Goal: Task Accomplishment & Management: Use online tool/utility

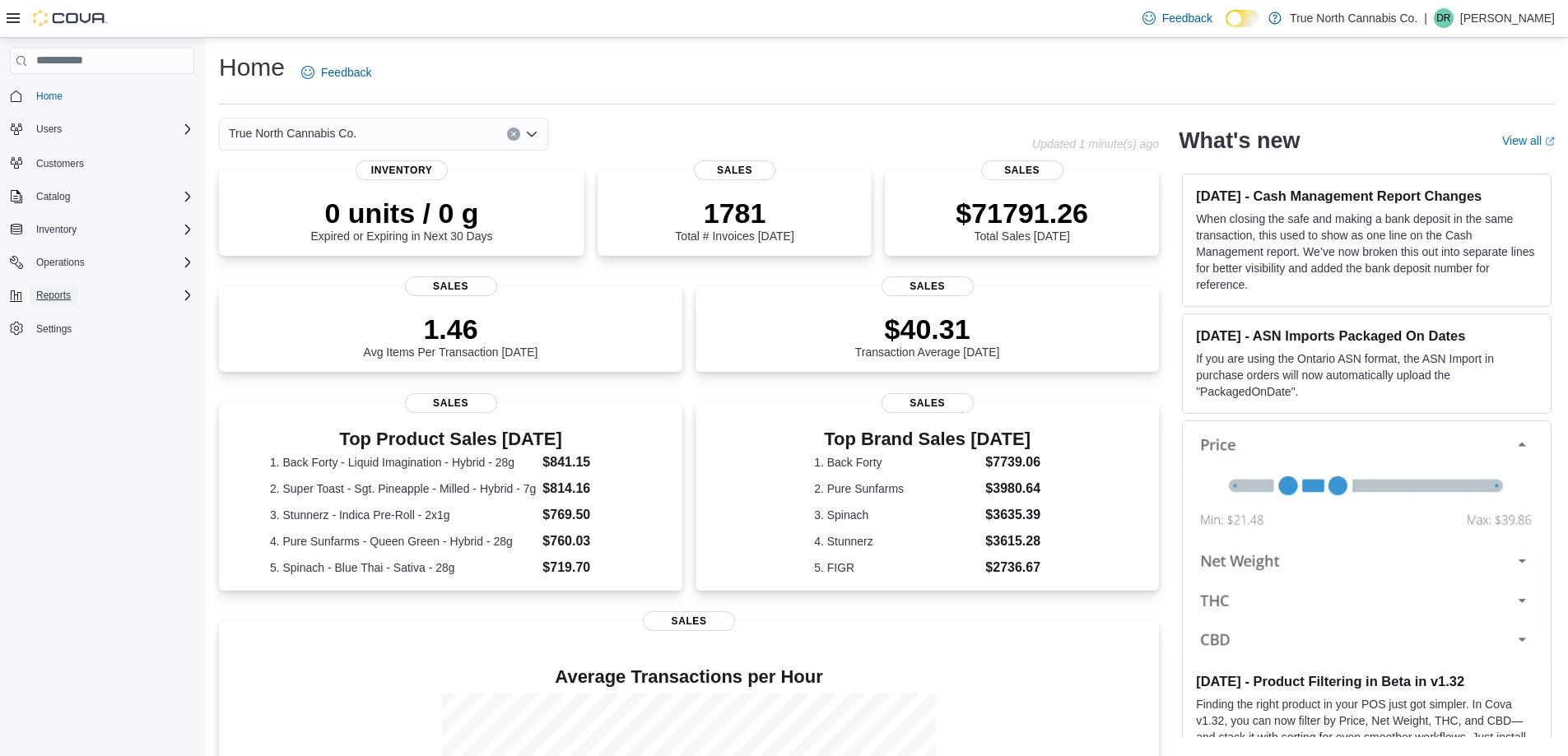
click at [56, 295] on span "Reports" at bounding box center [54, 295] width 35 height 13
click at [56, 368] on span "Reports" at bounding box center [47, 364] width 35 height 13
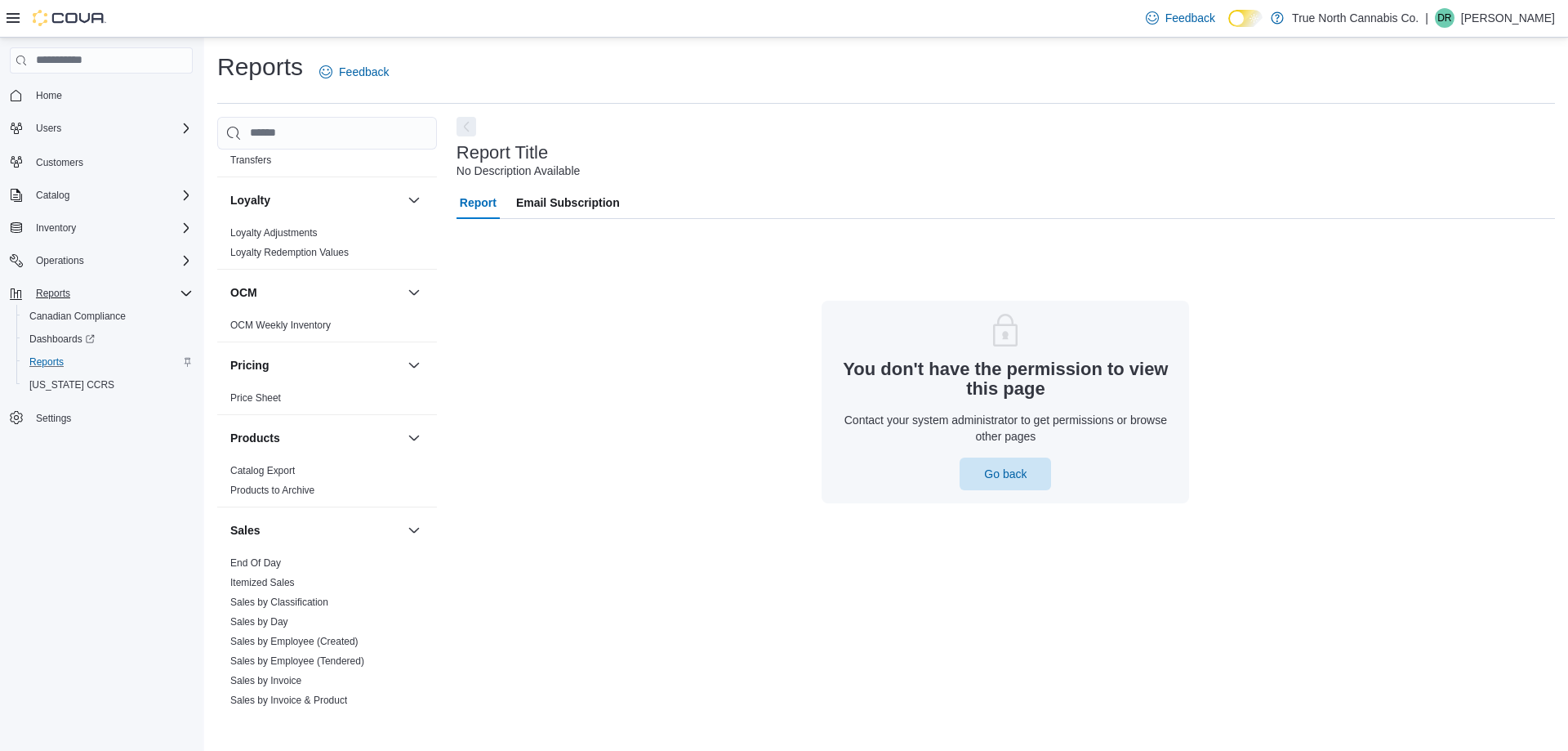
scroll to position [1012, 0]
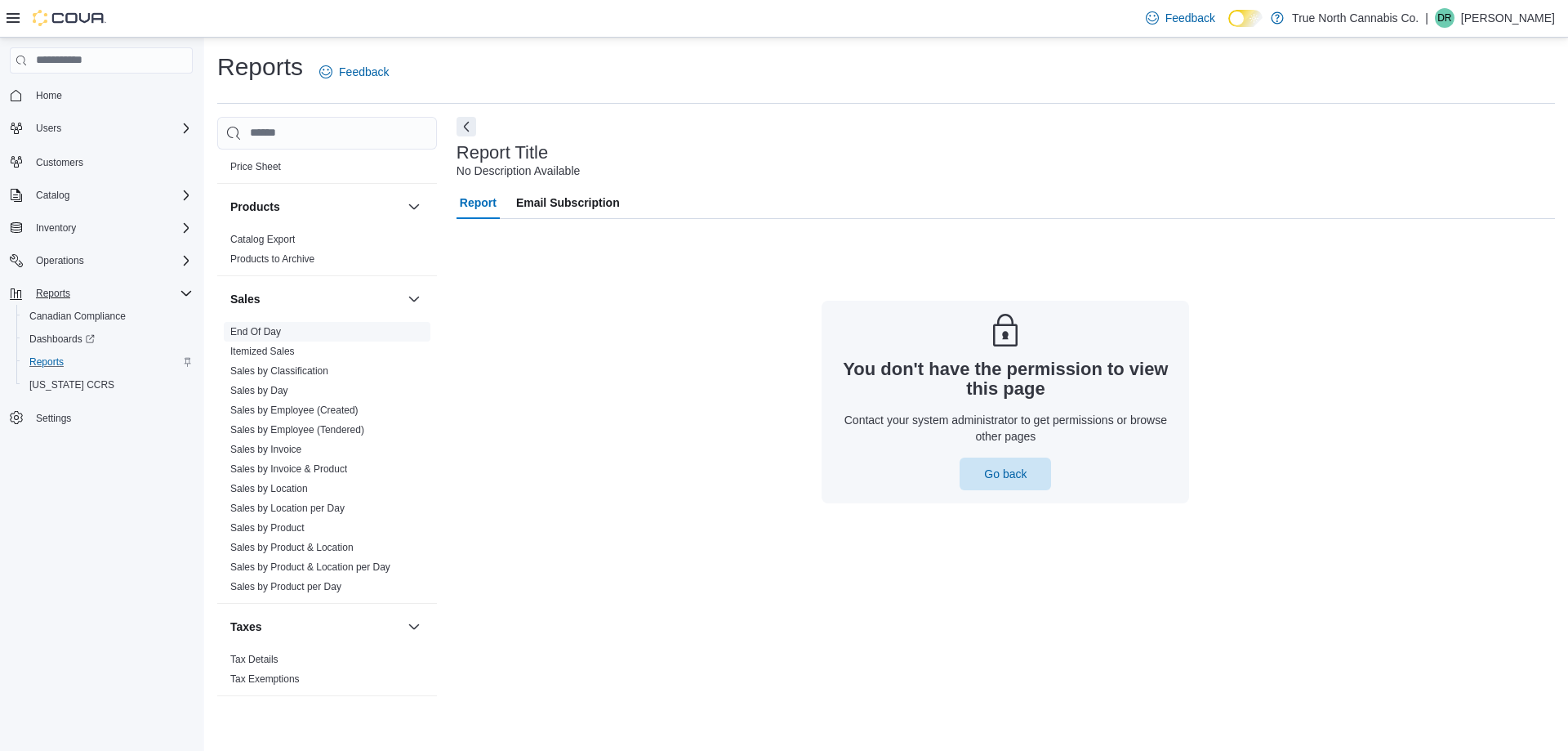
click at [258, 334] on link "End Of Day" at bounding box center [256, 331] width 51 height 12
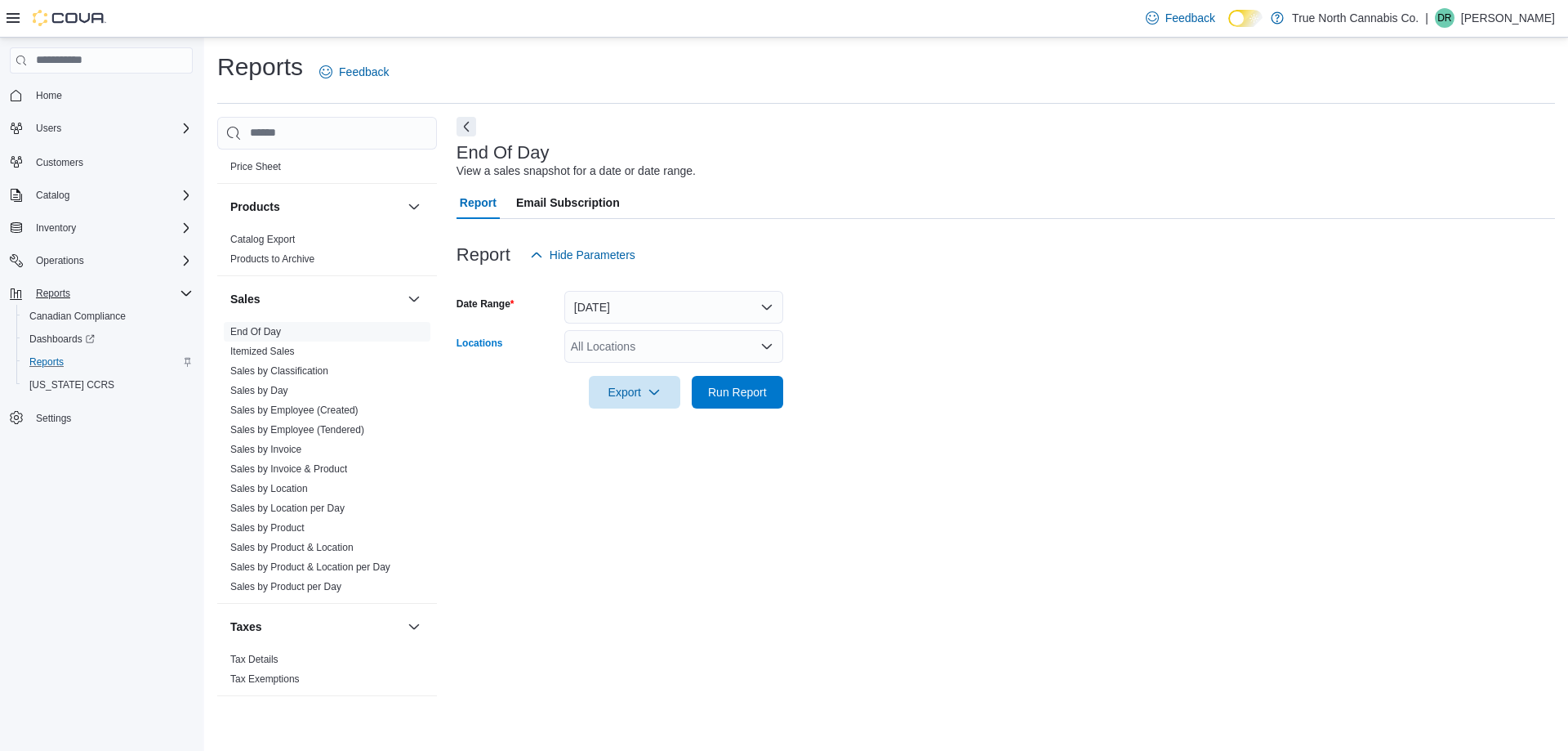
click at [768, 351] on icon "Open list of options" at bounding box center [767, 347] width 13 height 13
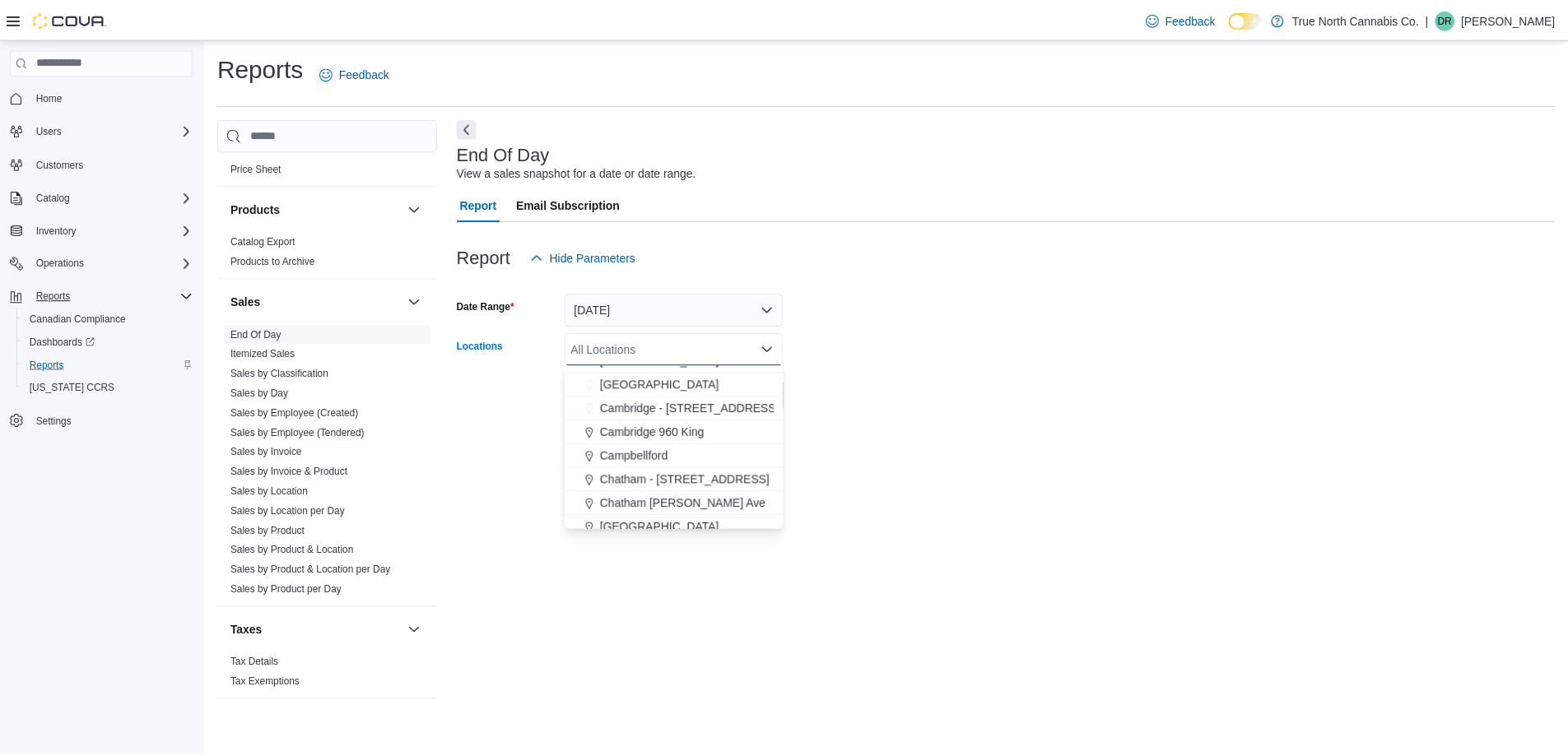
scroll to position [165, 0]
click at [670, 476] on span "Chatham - 85 King St W" at bounding box center [690, 475] width 171 height 16
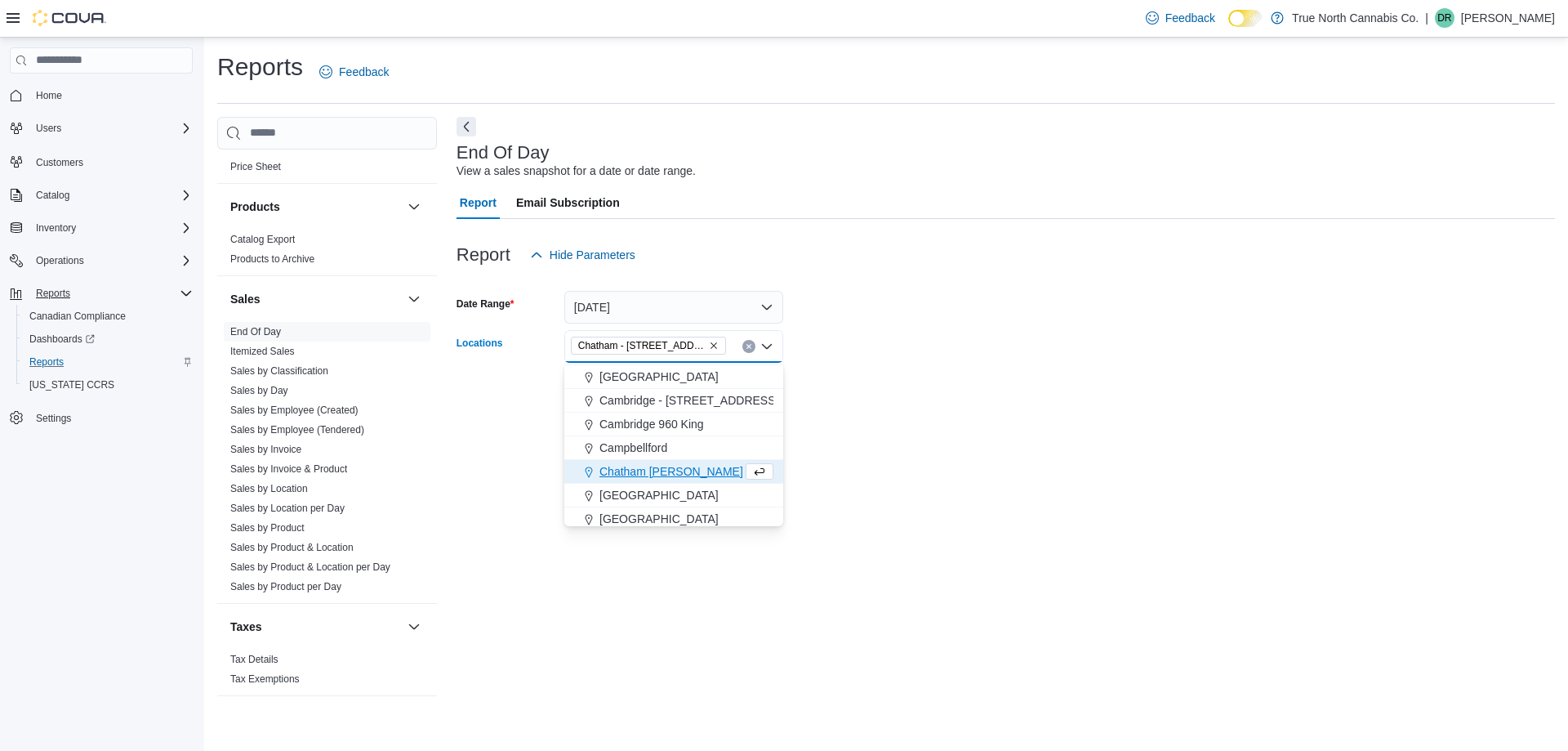
click at [668, 480] on button "Chatham McNaughton Ave" at bounding box center [674, 472] width 219 height 24
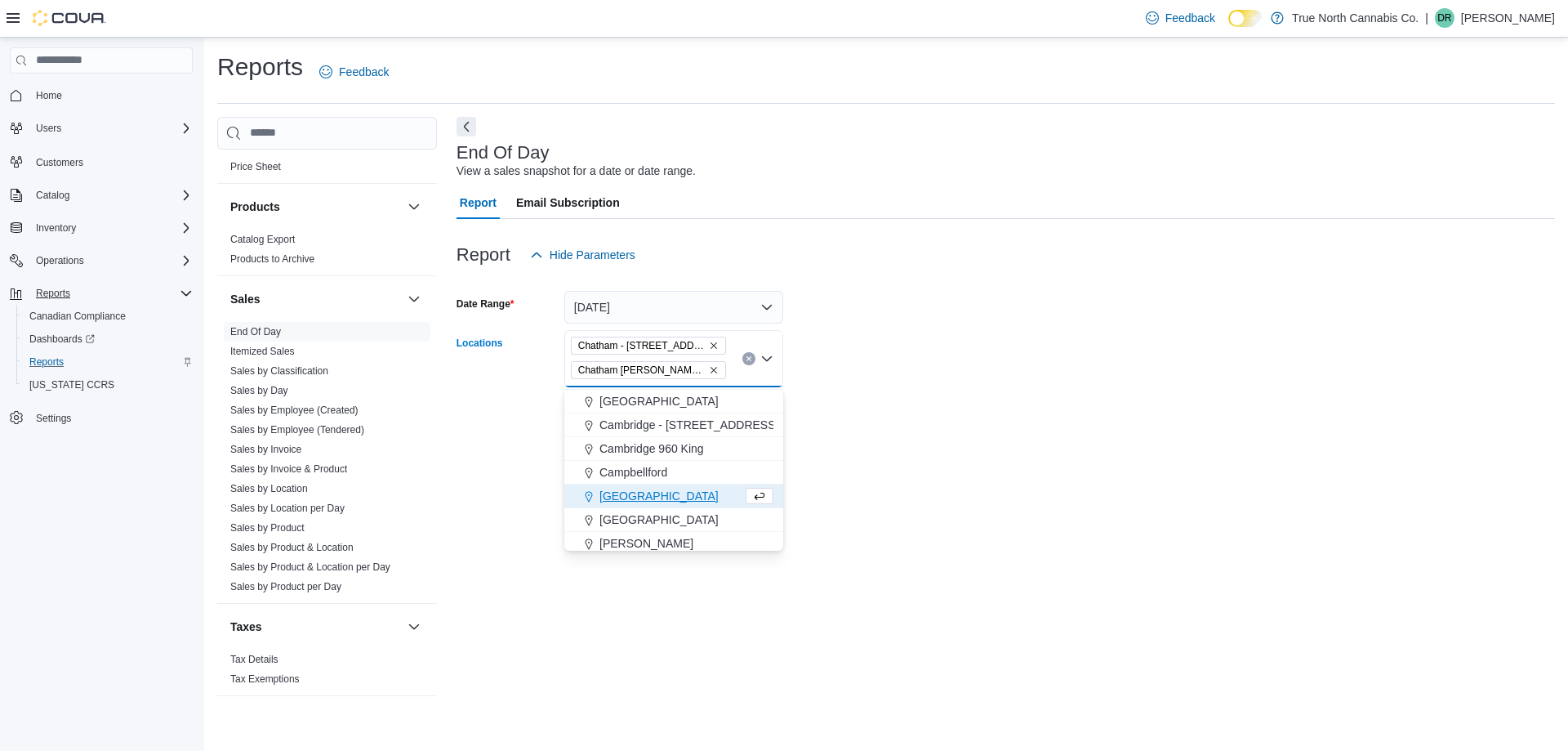
click at [970, 456] on div "End Of Day View a sales snapshot for a date or date range. Report Email Subscri…" at bounding box center [1006, 414] width 1099 height 596
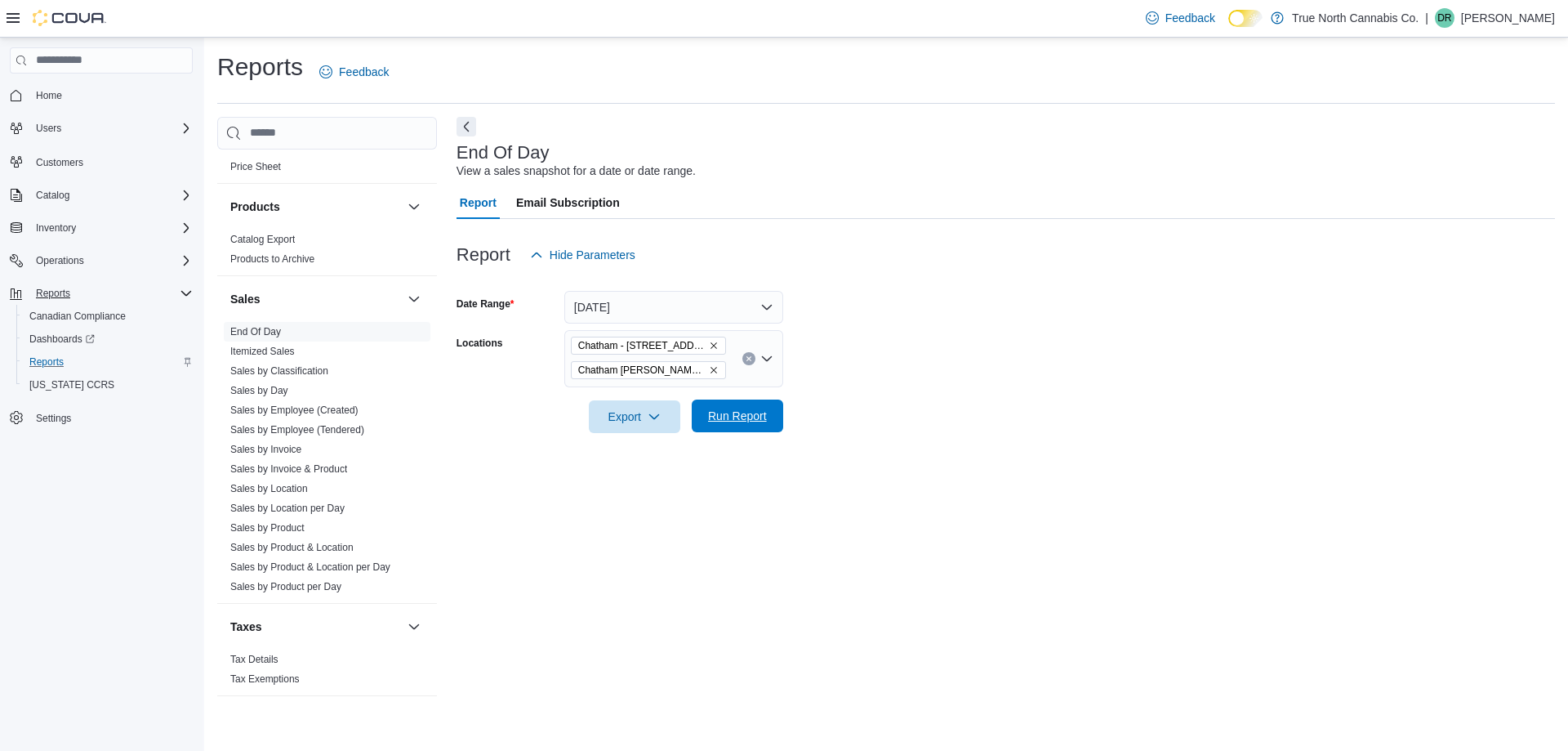
click at [741, 414] on span "Run Report" at bounding box center [737, 416] width 59 height 16
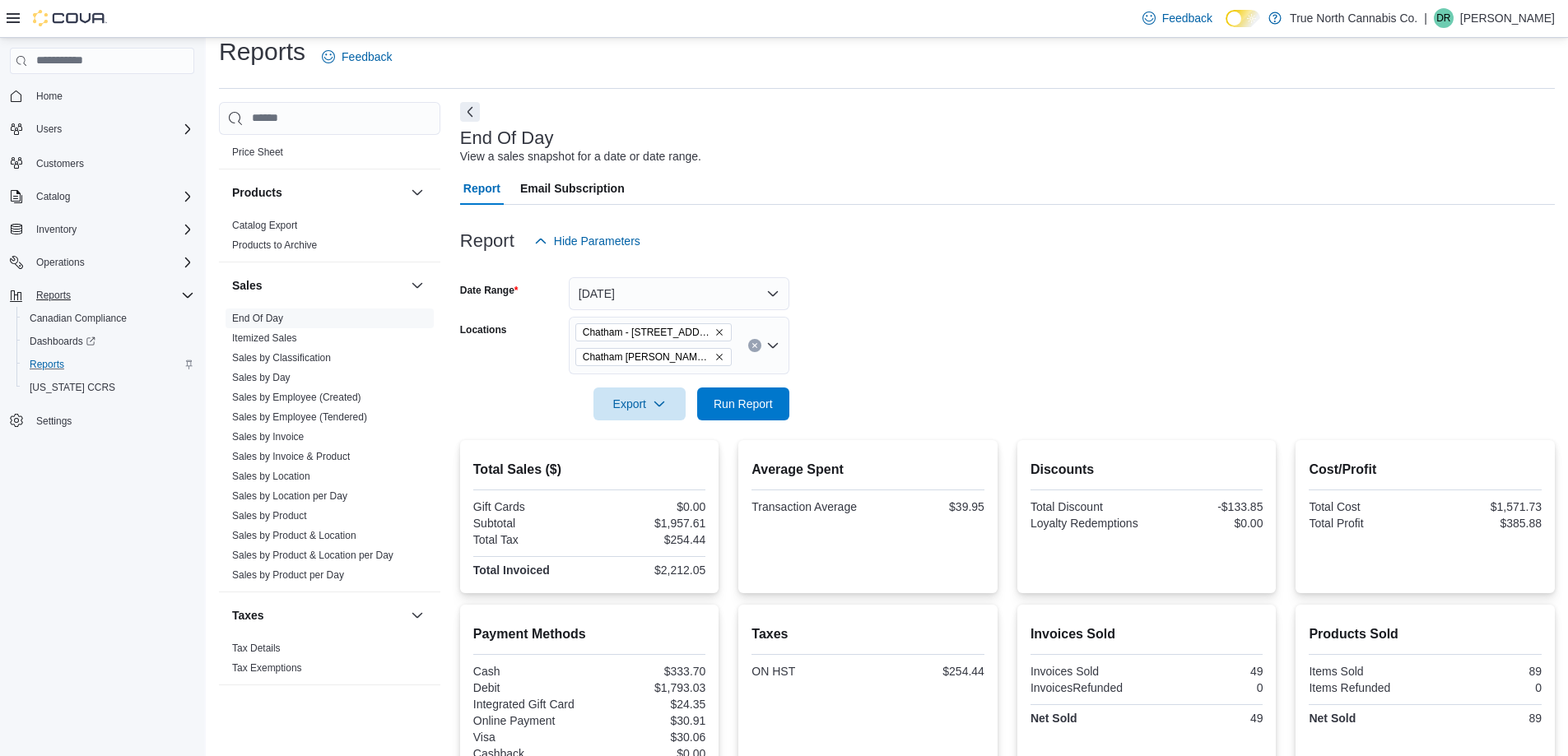
scroll to position [14, 0]
click at [714, 334] on icon "Remove Chatham - 85 King St W from selection in this group" at bounding box center [719, 333] width 10 height 10
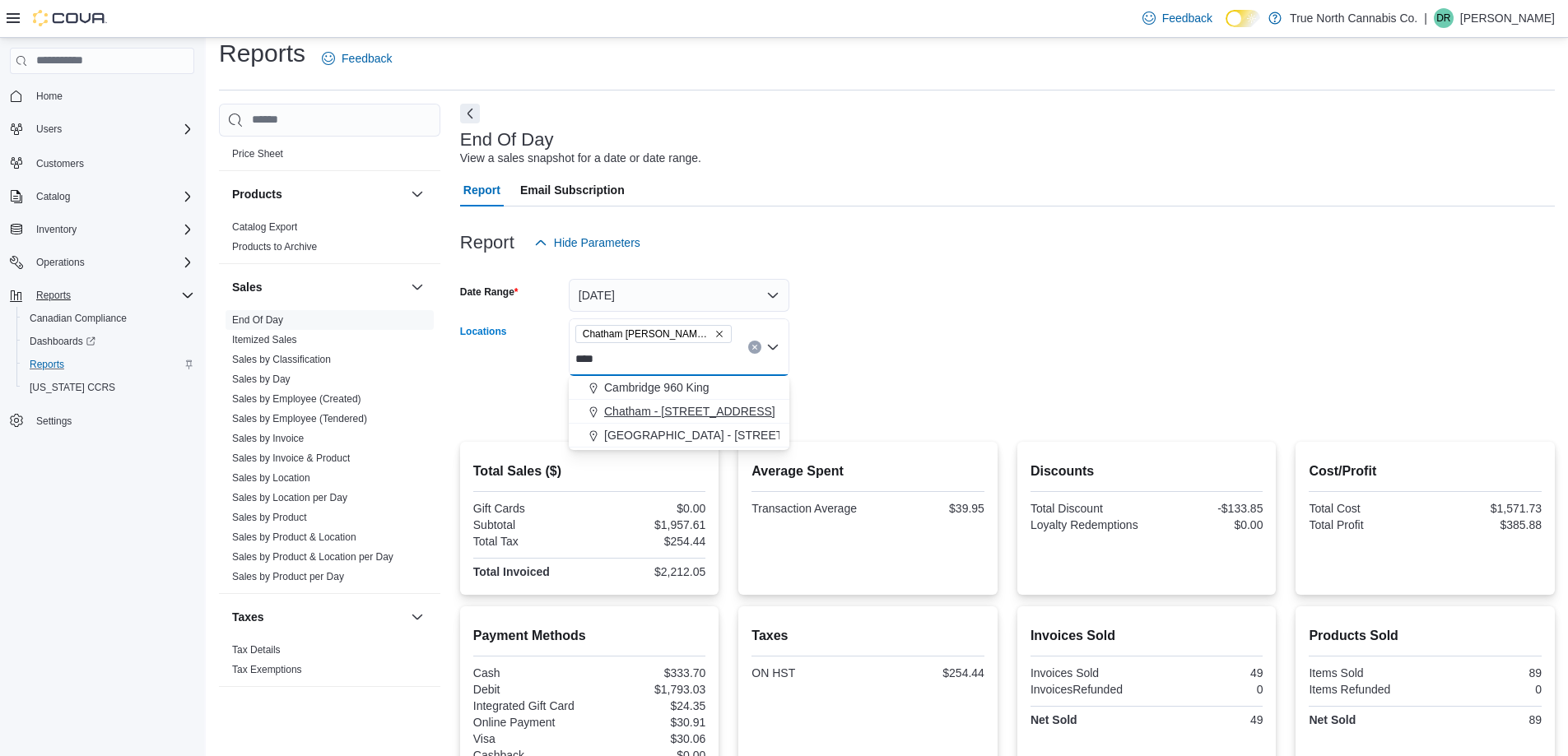
type input "****"
click at [639, 405] on span "Chatham - 85 King St W" at bounding box center [690, 412] width 171 height 16
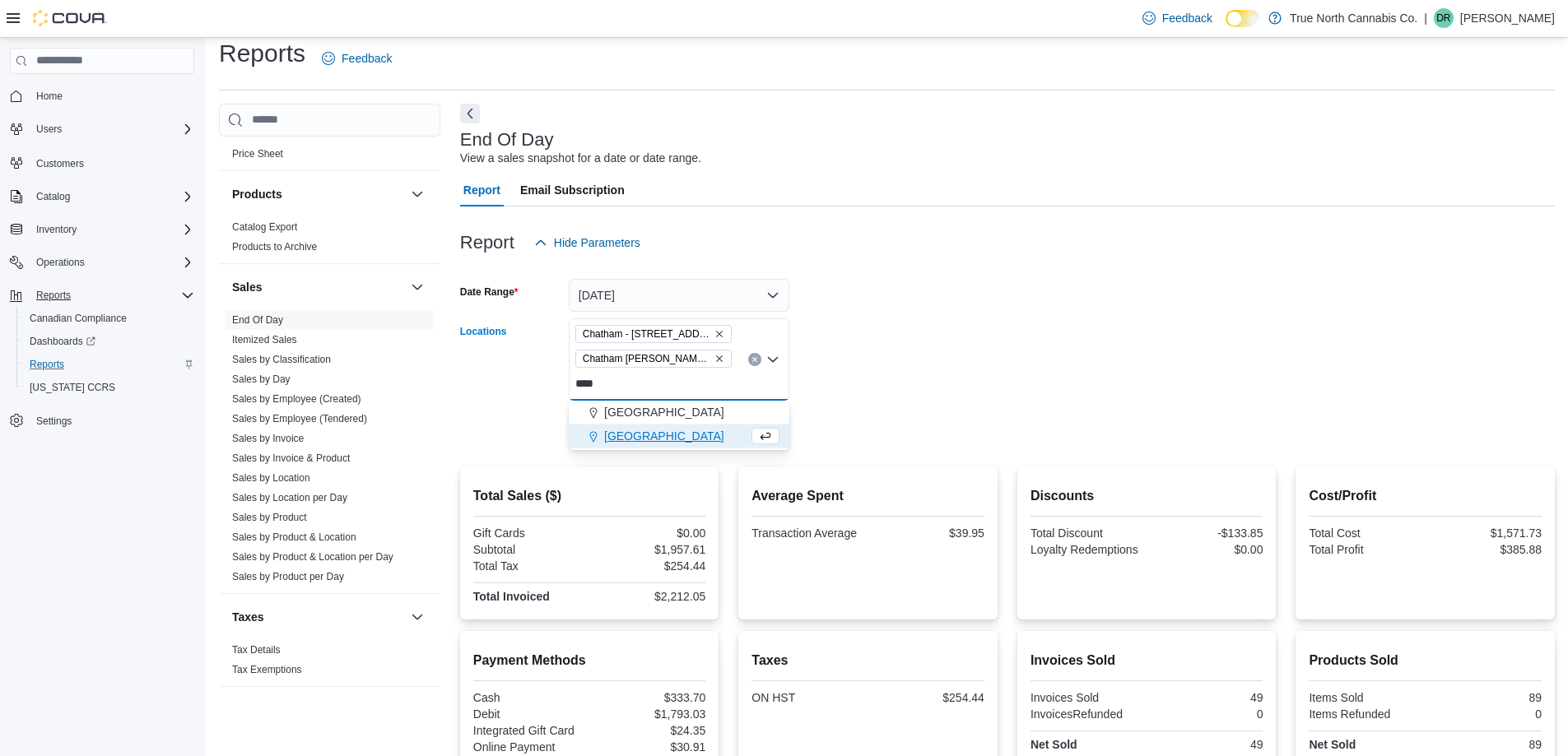
type input "****"
click at [634, 436] on span "Wallaceburg" at bounding box center [664, 436] width 120 height 16
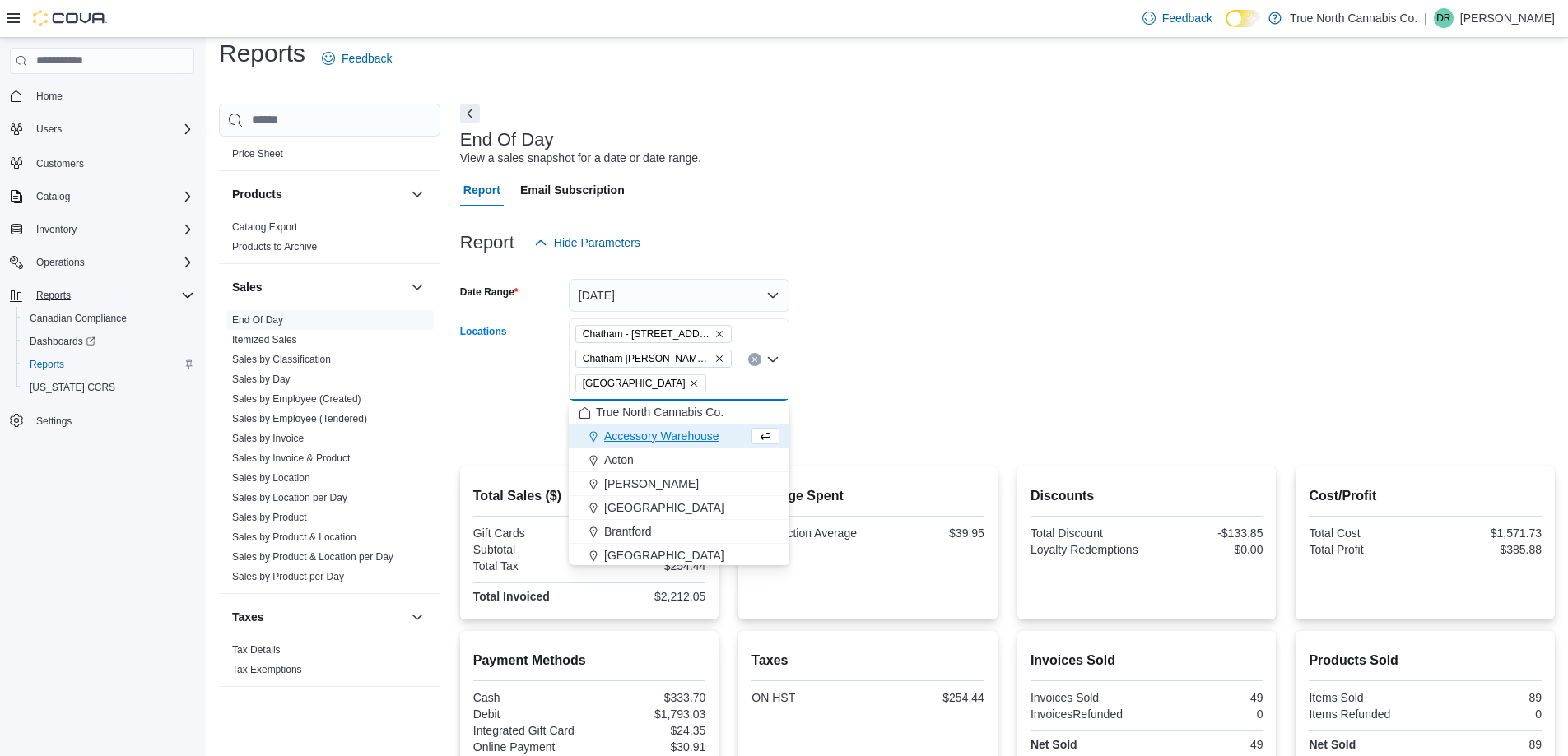
click at [884, 337] on form "Date Range Today Locations Chatham - 85 King St W Chatham McNaughton Ave Wallac…" at bounding box center [1007, 353] width 1094 height 188
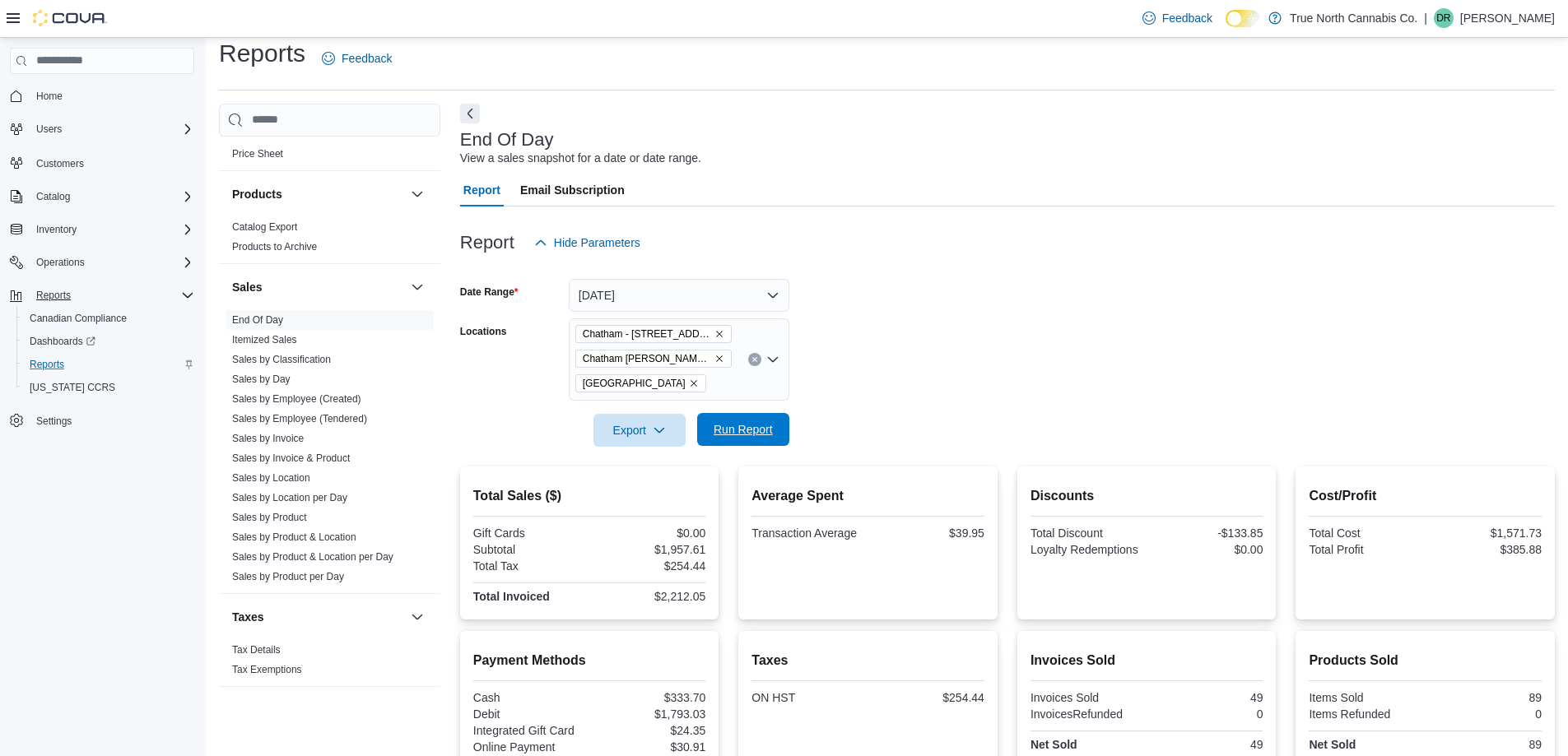
click at [737, 428] on span "Run Report" at bounding box center [743, 430] width 59 height 16
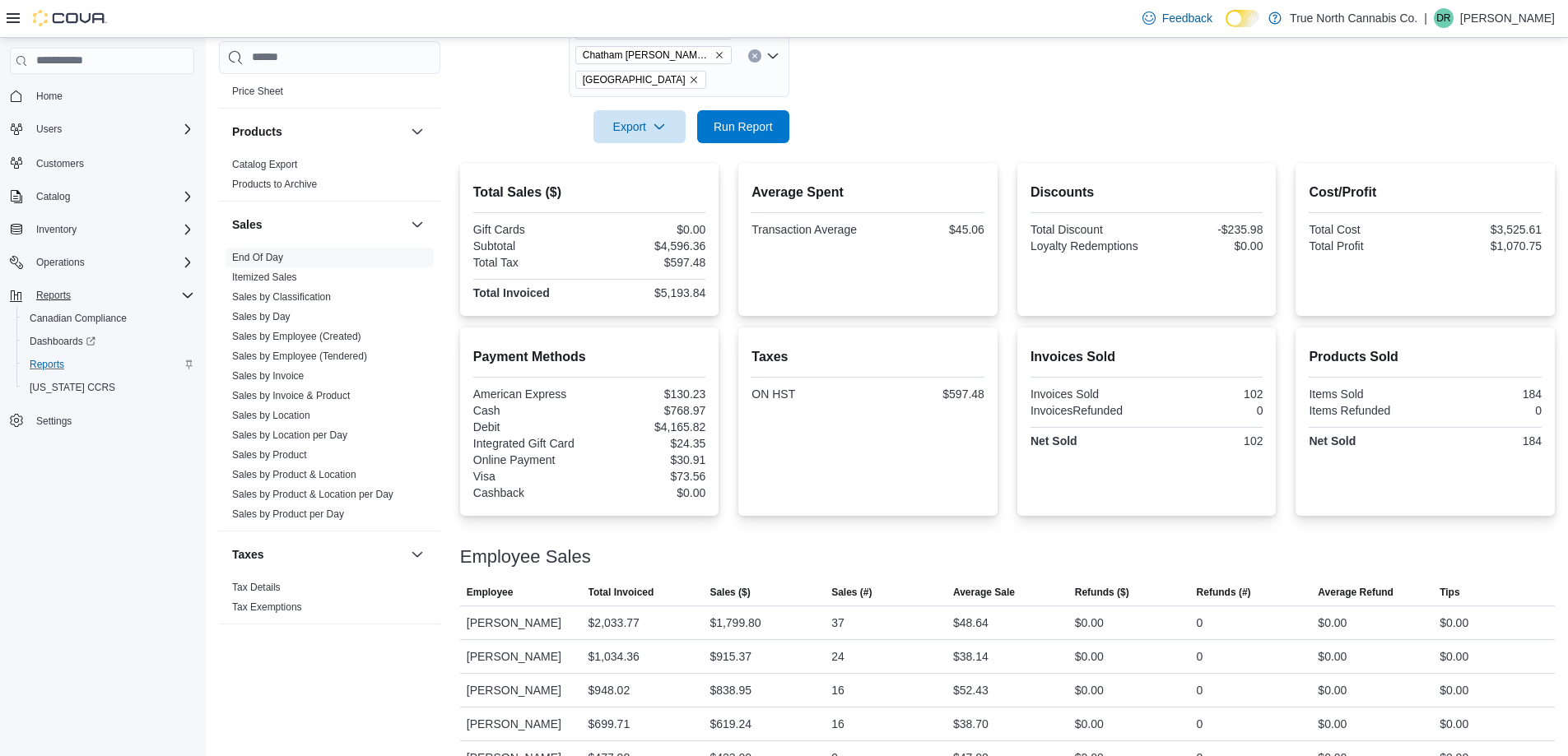
scroll to position [370, 0]
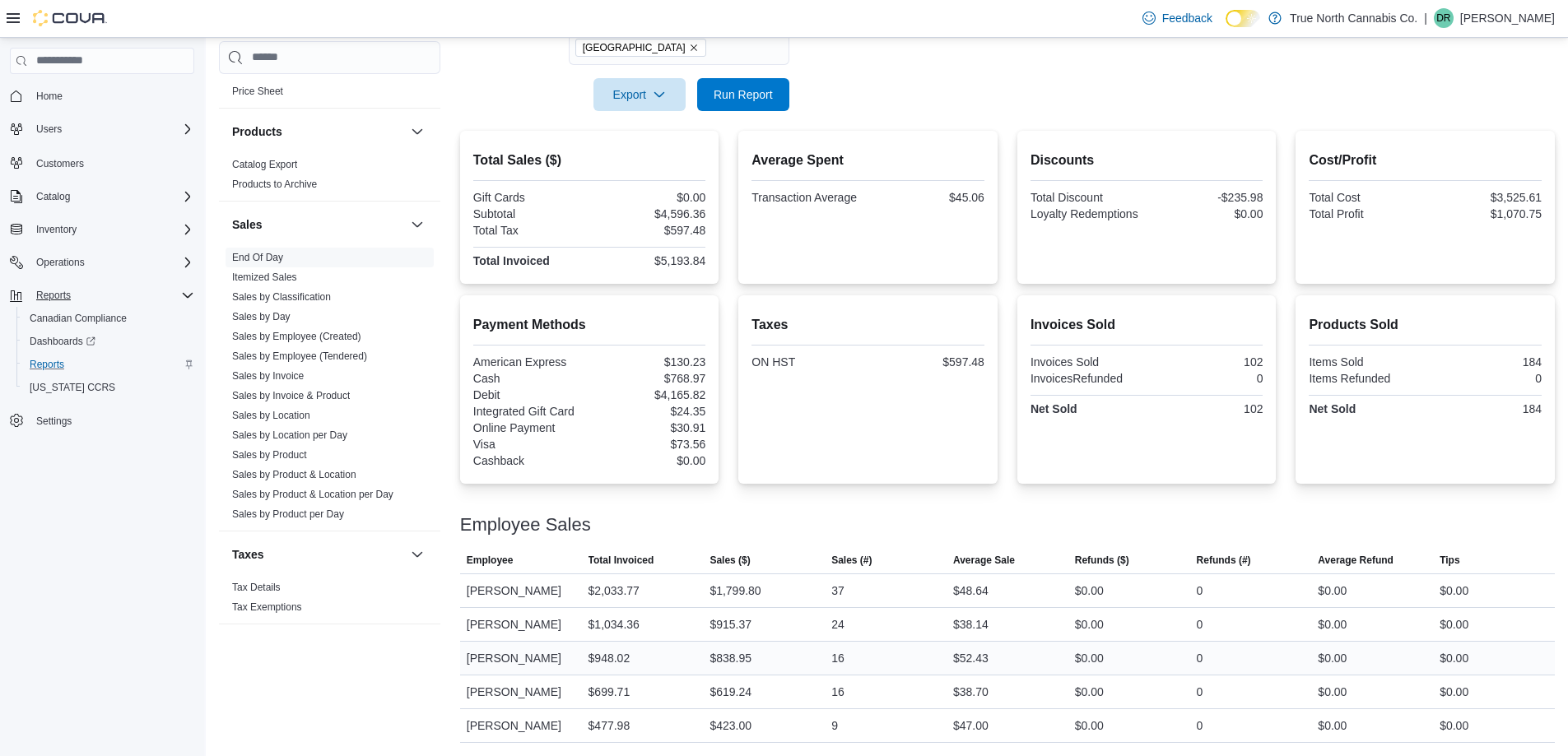
drag, startPoint x: 822, startPoint y: 640, endPoint x: 848, endPoint y: 637, distance: 26.2
click at [839, 641] on tr "Employee Rachel Poirier Total Invoiced $948.02 Sales ($) $838.95 Sales (#) 16 A…" at bounding box center [1007, 658] width 1094 height 34
drag, startPoint x: 644, startPoint y: 725, endPoint x: 578, endPoint y: 729, distance: 66.1
click at [579, 729] on tr "Employee Dwain Ross Total Invoiced $477.98 Sales ($) $423.00 Sales (#) 9 Averag…" at bounding box center [1007, 725] width 1094 height 34
click at [676, 720] on div "$477.98" at bounding box center [643, 726] width 122 height 33
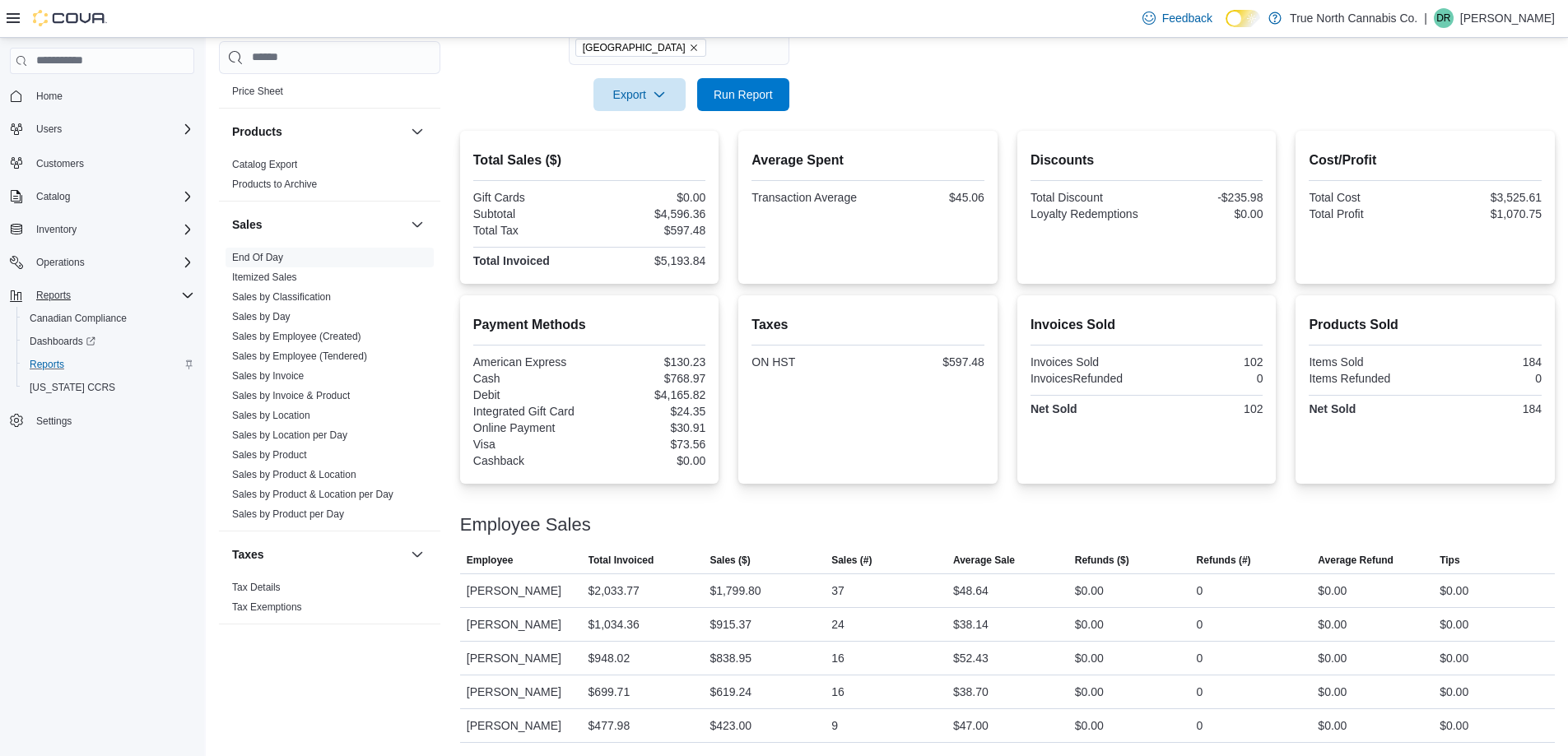
click at [725, 495] on div at bounding box center [1007, 506] width 1094 height 20
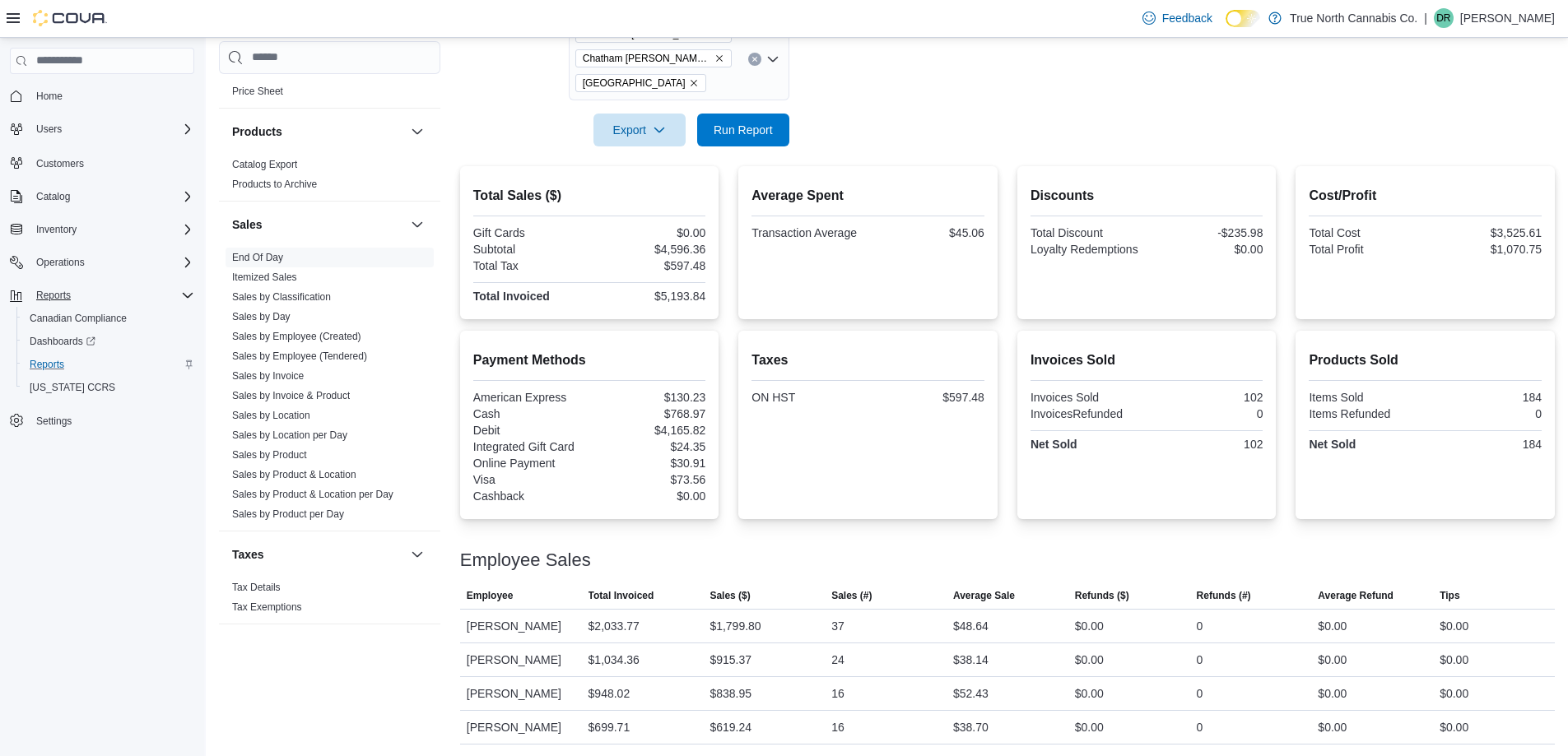
scroll to position [287, 0]
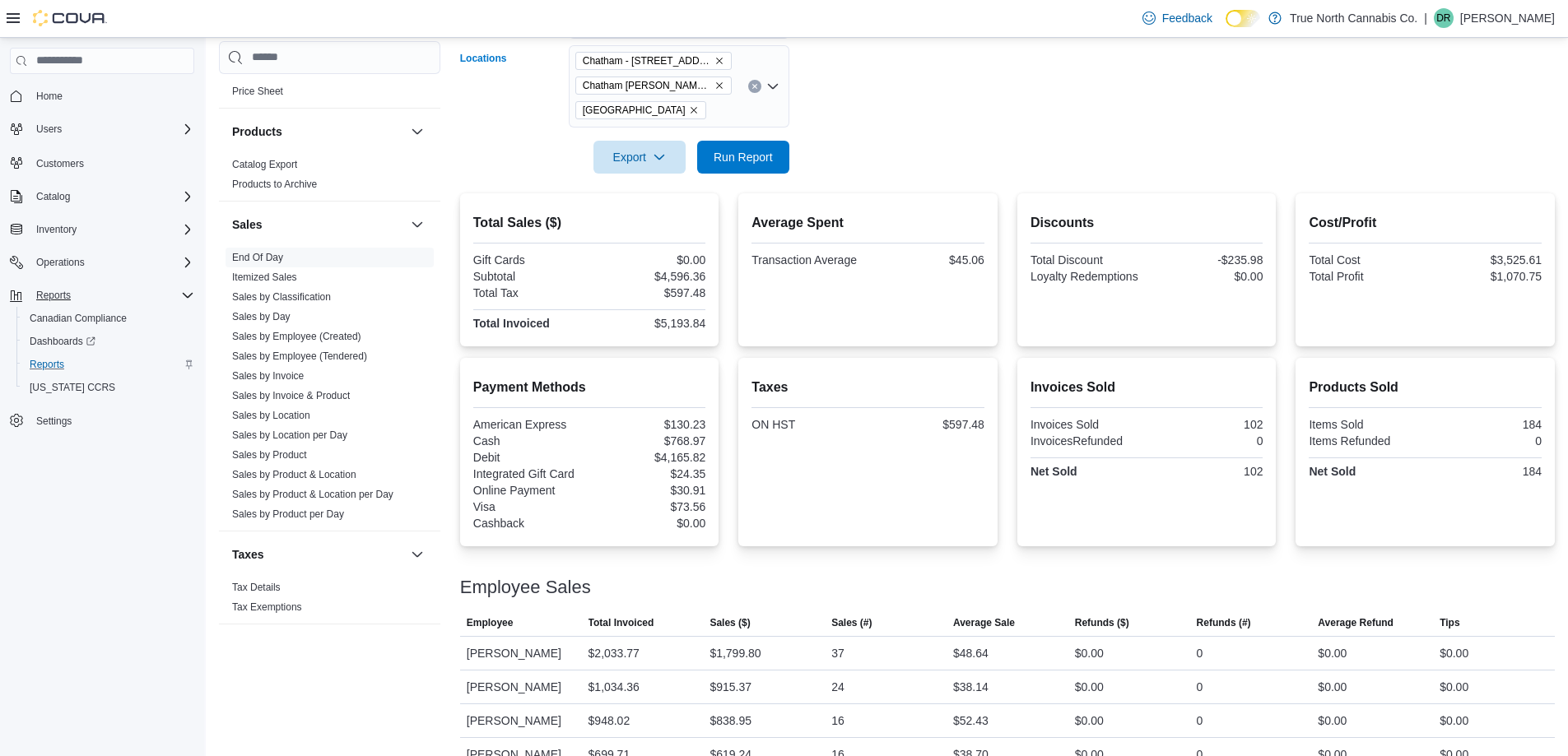
click at [689, 107] on icon "Remove Wallaceburg from selection in this group" at bounding box center [693, 110] width 10 height 10
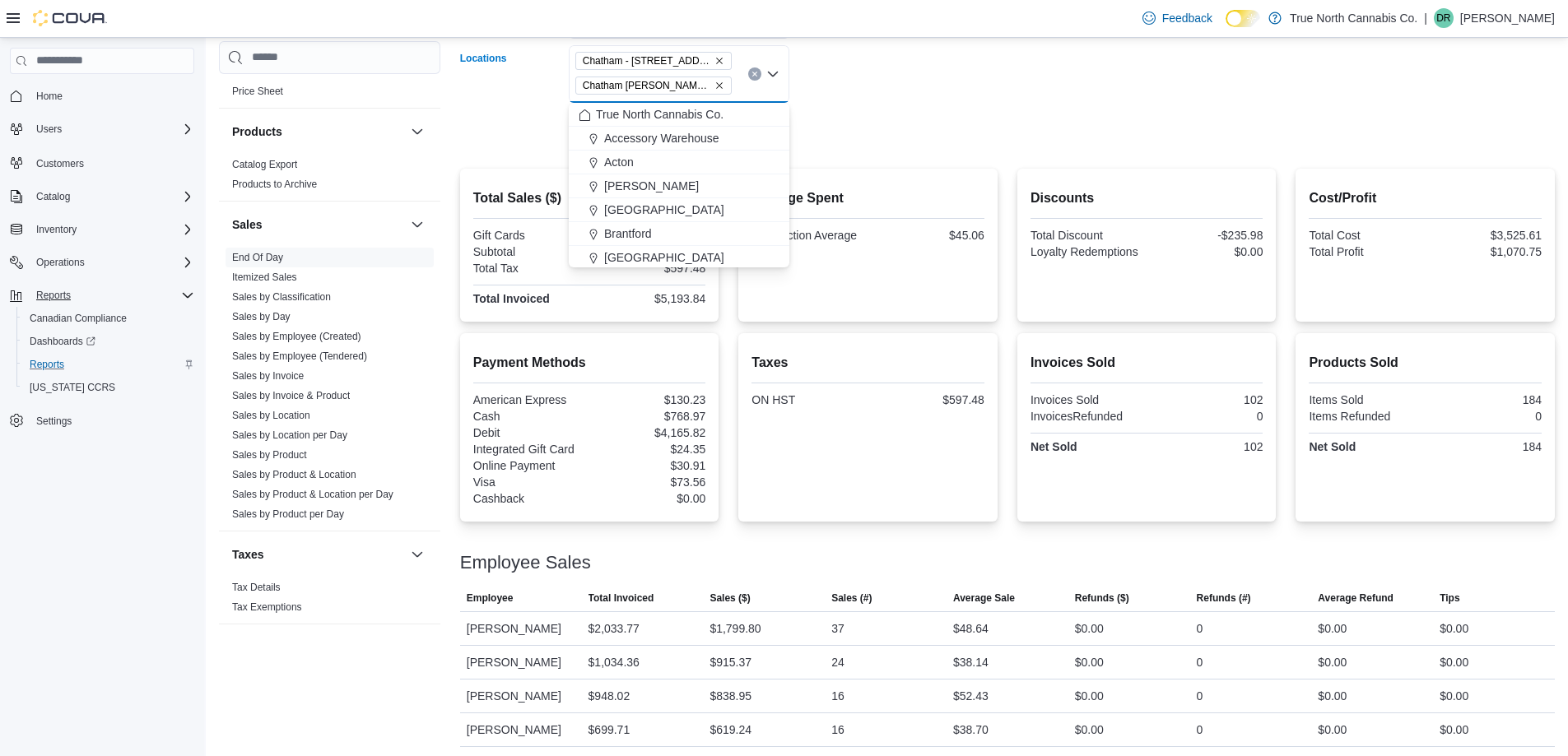
click at [1050, 105] on div at bounding box center [1007, 109] width 1094 height 13
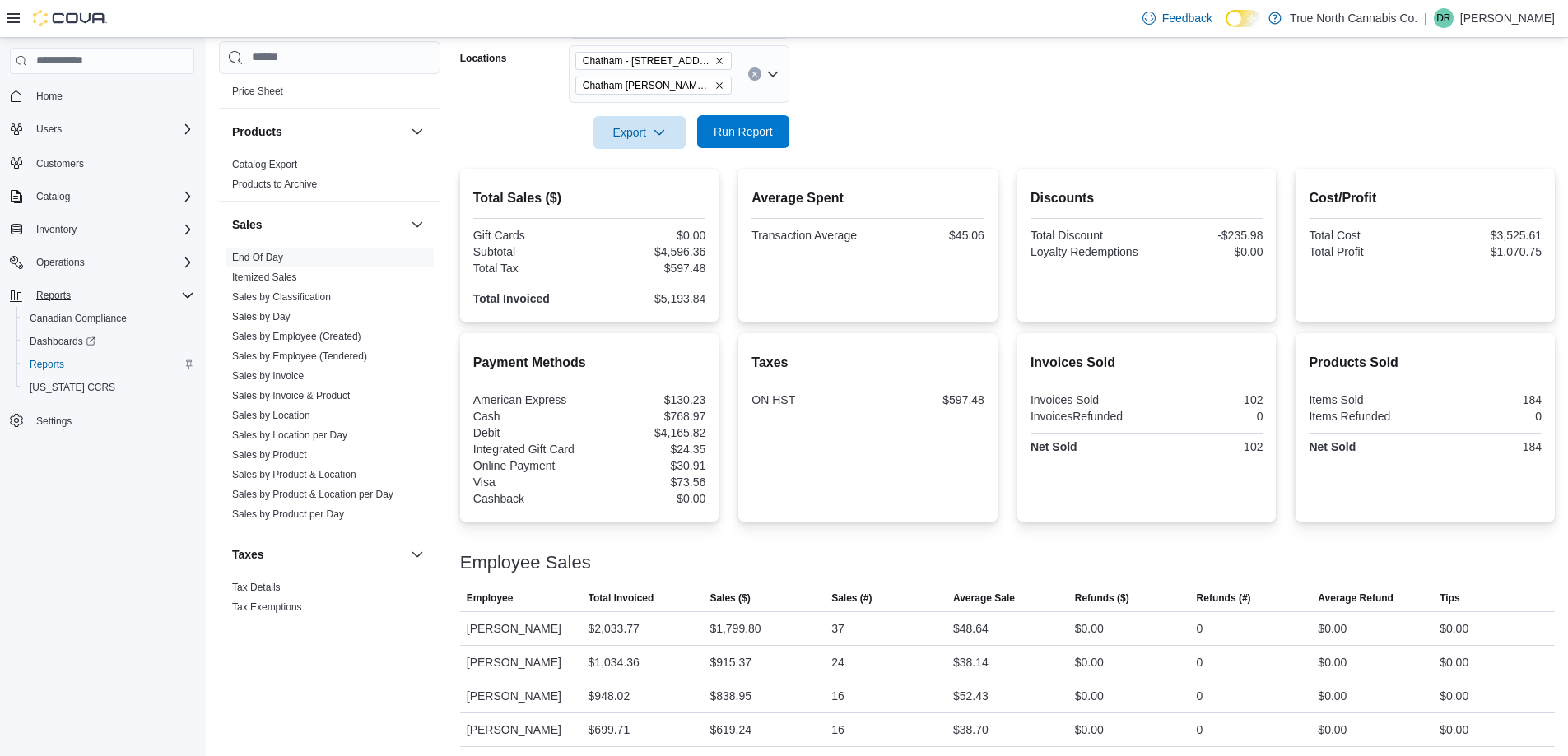
click at [755, 132] on span "Run Report" at bounding box center [743, 132] width 59 height 16
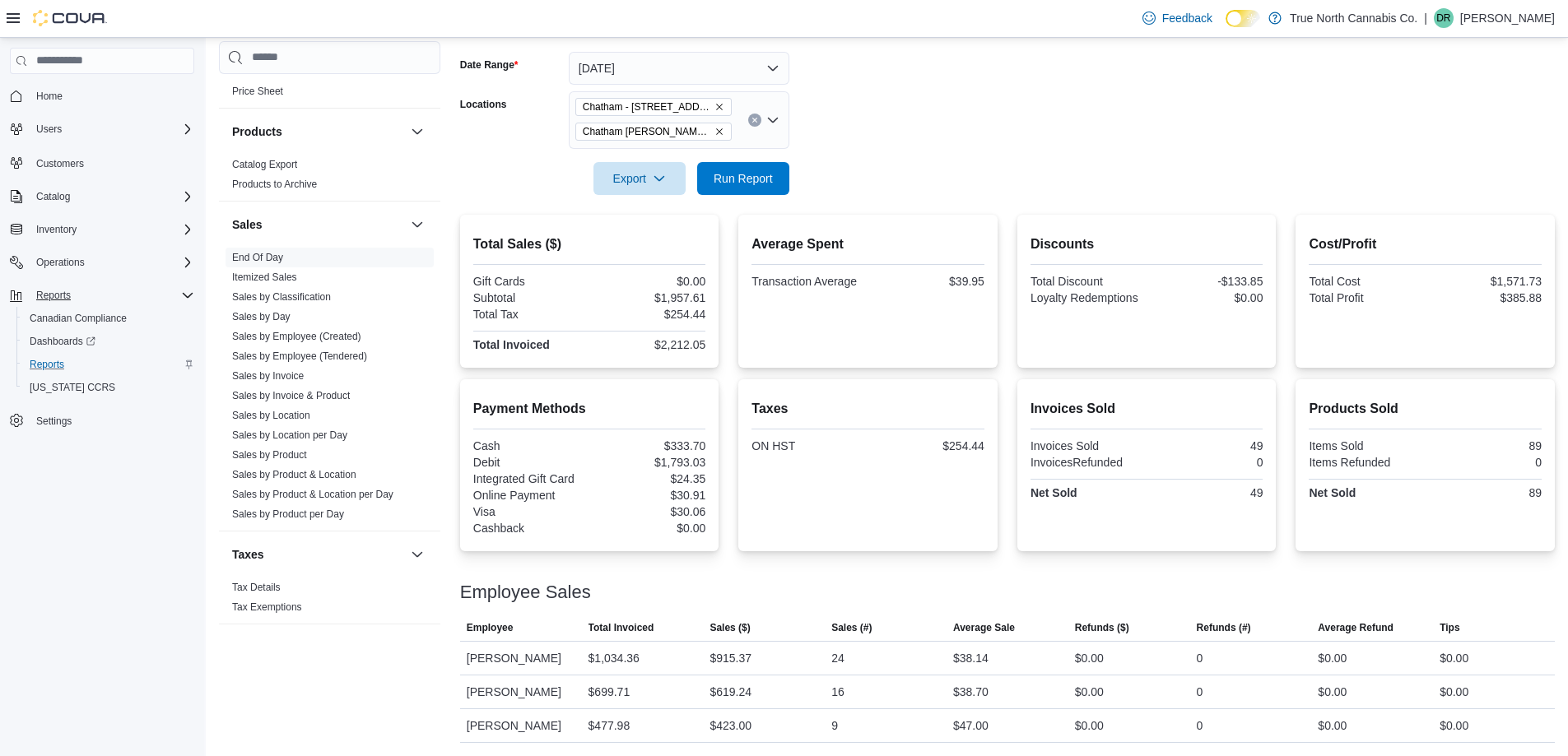
scroll to position [261, 0]
drag, startPoint x: 1308, startPoint y: 173, endPoint x: 784, endPoint y: 209, distance: 525.2
click at [835, 128] on form "Date Range Today Locations Chatham - 85 King St W Chatham McNaughton Ave Export…" at bounding box center [1007, 113] width 1094 height 163
click at [744, 169] on span "Run Report" at bounding box center [743, 178] width 59 height 16
click at [771, 169] on span "Run Report" at bounding box center [743, 178] width 59 height 16
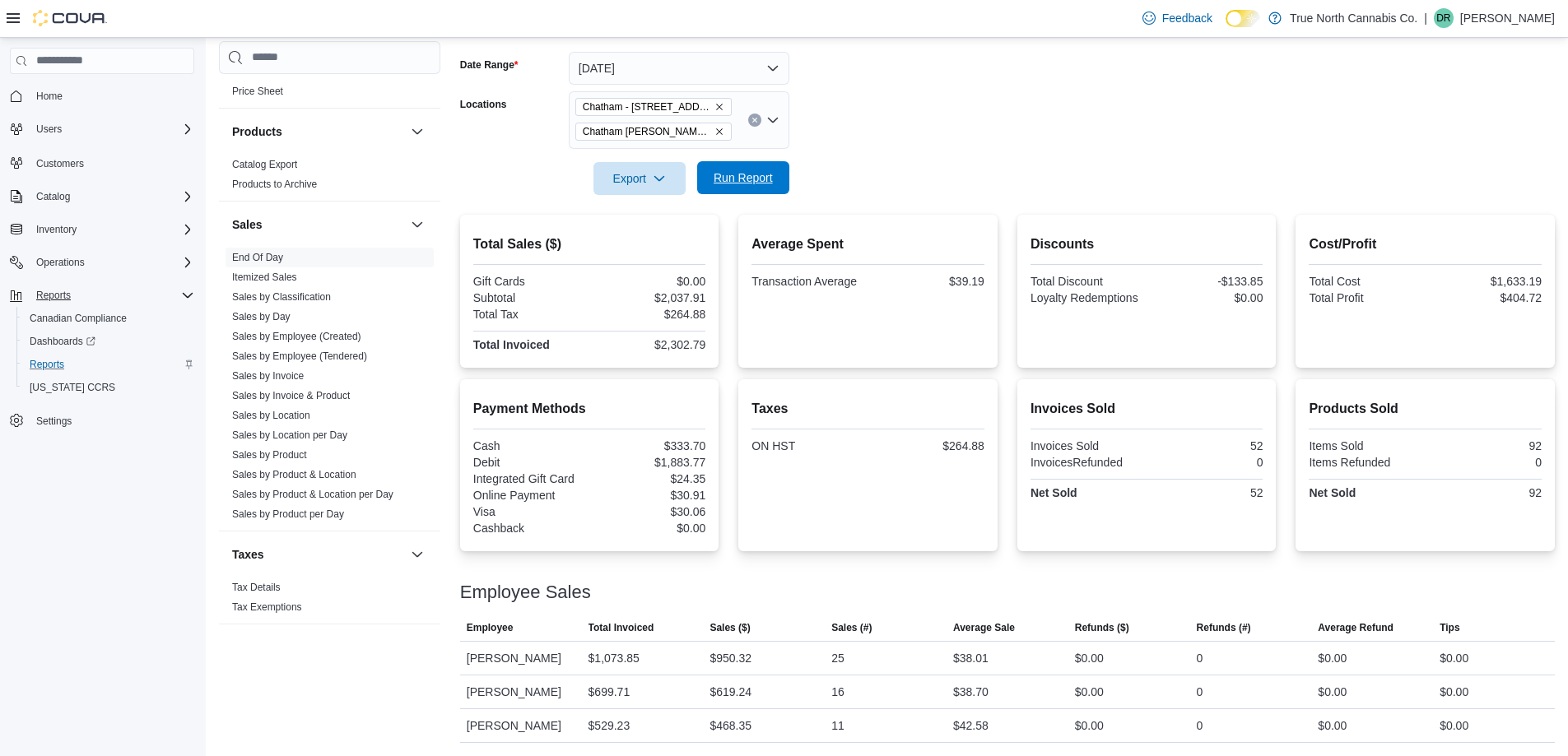
click at [748, 169] on span "Run Report" at bounding box center [743, 178] width 59 height 16
click at [728, 169] on span "Run Report" at bounding box center [743, 178] width 59 height 16
click at [751, 169] on span "Run Report" at bounding box center [743, 178] width 59 height 16
click at [758, 169] on span "Run Report" at bounding box center [743, 178] width 59 height 16
click at [1522, 28] on p "Dwain Ross" at bounding box center [1508, 18] width 95 height 20
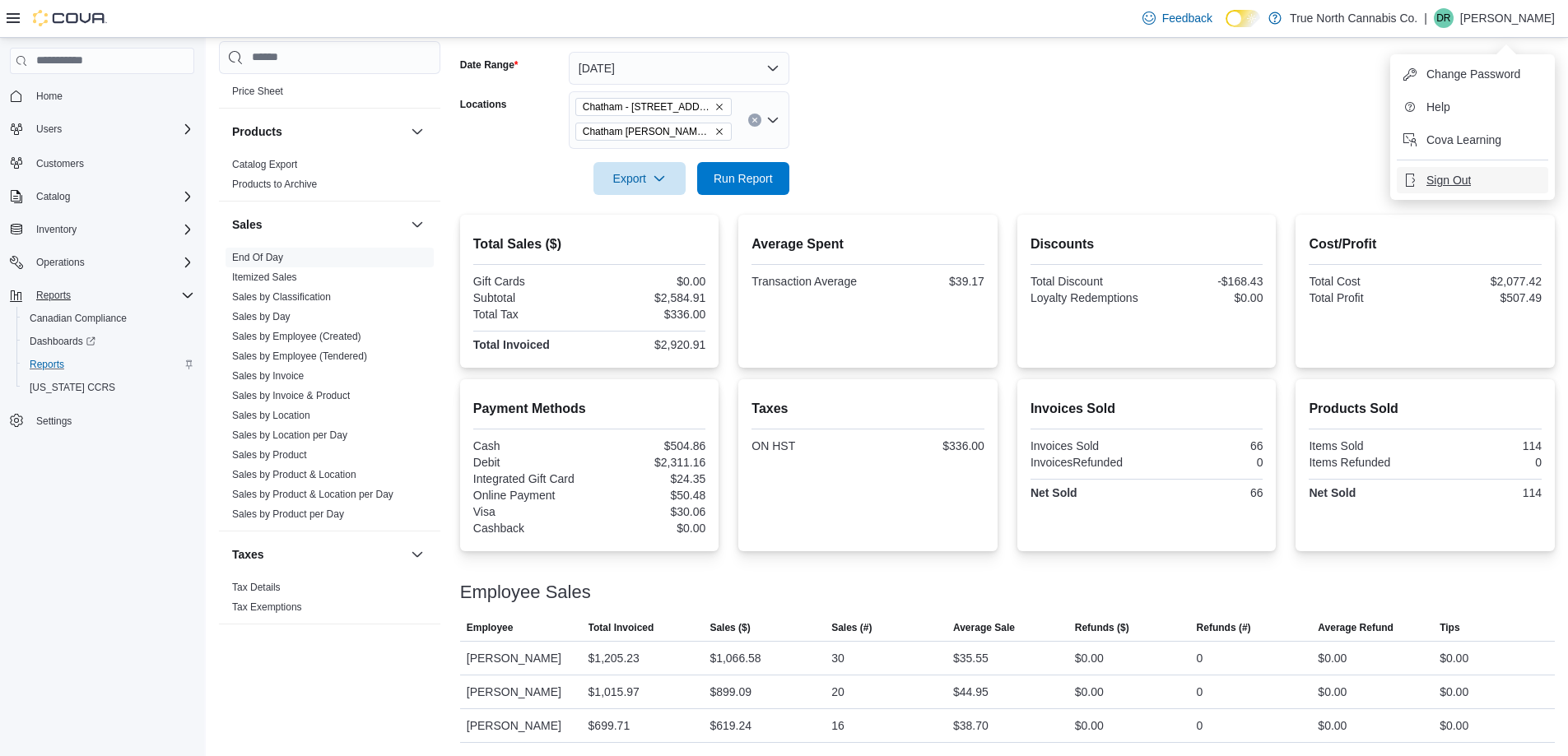
click at [1448, 172] on span "Sign Out" at bounding box center [1449, 180] width 45 height 16
